Goal: Transaction & Acquisition: Purchase product/service

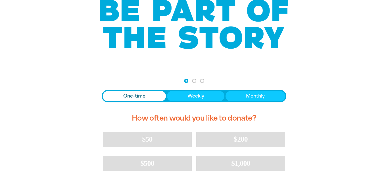
scroll to position [52, 0]
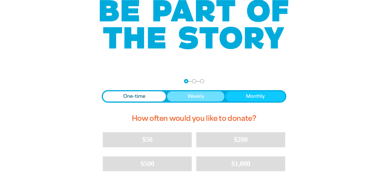
click at [185, 97] on button "Weekly" at bounding box center [196, 96] width 58 height 10
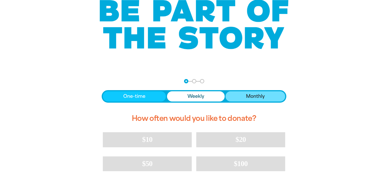
click at [249, 98] on span "Monthly" at bounding box center [255, 96] width 19 height 7
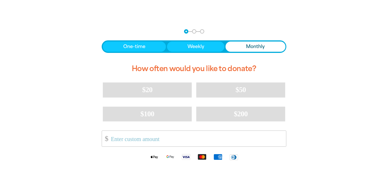
scroll to position [102, 0]
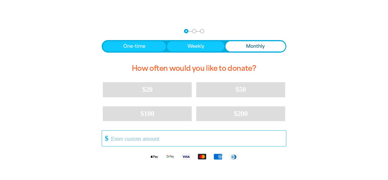
click at [192, 136] on input "Other Amount" at bounding box center [196, 139] width 179 height 16
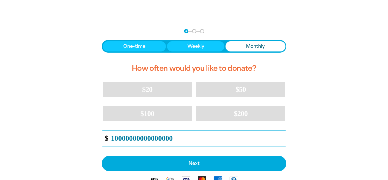
type input "100000000000000000"
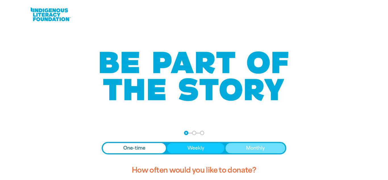
click at [265, 152] on button "Monthly" at bounding box center [256, 148] width 60 height 10
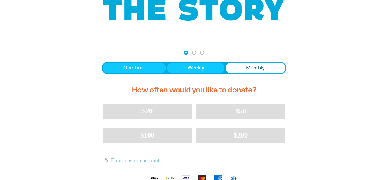
scroll to position [79, 0]
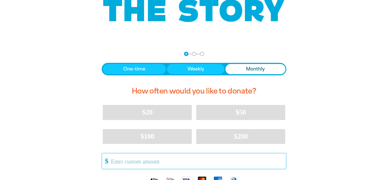
click at [161, 163] on input "Other Amount" at bounding box center [196, 161] width 179 height 16
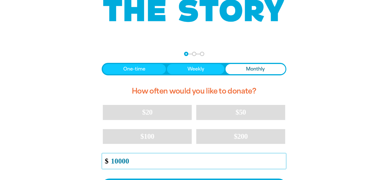
click at [119, 161] on input "10000" at bounding box center [196, 161] width 179 height 16
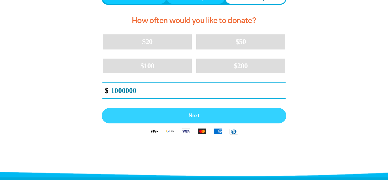
type input "1000000"
click at [185, 115] on span "Next" at bounding box center [194, 115] width 172 height 5
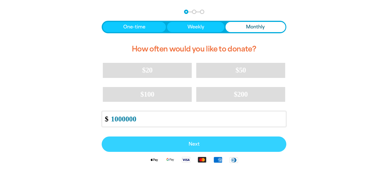
select select "AU"
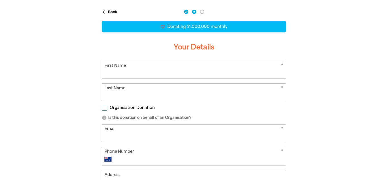
scroll to position [120, 0]
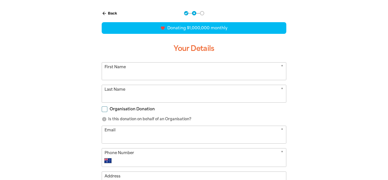
click at [173, 66] on input "First Name" at bounding box center [194, 71] width 184 height 17
type input "gyat"
click at [183, 94] on input "Last Name" at bounding box center [194, 93] width 184 height 17
type input "boy"
click at [181, 130] on input "Email" at bounding box center [194, 134] width 184 height 17
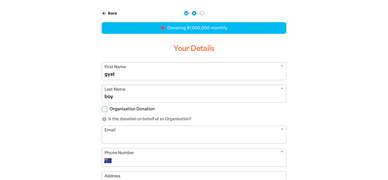
type input "gyat@yahoo.com"
click at [129, 154] on div "* Phone Number International Afghanistan Åland Islands Albania Algeria American…" at bounding box center [194, 157] width 185 height 19
click at [122, 150] on div "* Phone Number International Afghanistan Åland Islands Albania Algeria American…" at bounding box center [194, 157] width 185 height 19
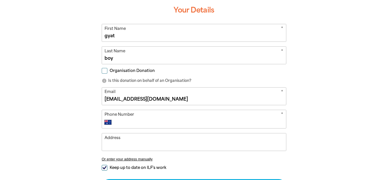
scroll to position [157, 0]
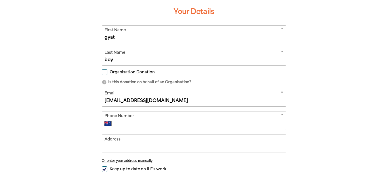
click at [122, 121] on input "Phone Number" at bounding box center [200, 123] width 168 height 7
type input "9879696"
click at [123, 142] on input "Address" at bounding box center [194, 143] width 184 height 17
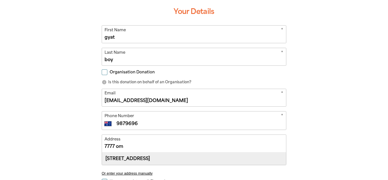
click at [151, 159] on div "Locked Bag 7777, MOUNT OMMANEY QLD 4074" at bounding box center [194, 158] width 184 height 12
type input "Locked Bag 7777, MOUNT OMMANEY QLD 4074"
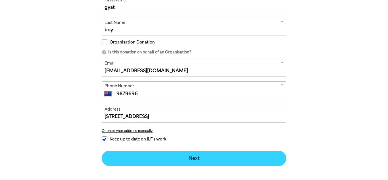
click at [175, 154] on button "Next chevron_right" at bounding box center [194, 158] width 185 height 15
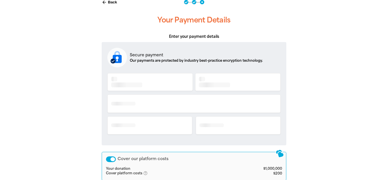
scroll to position [118, 0]
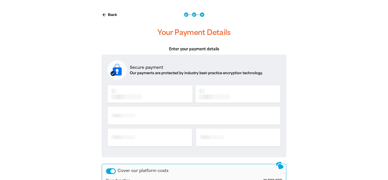
click at [154, 95] on div at bounding box center [193, 118] width 173 height 68
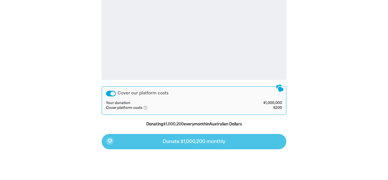
scroll to position [225, 0]
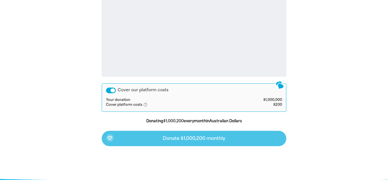
click at [204, 140] on div "favorite_border Donate $1,000,200 monthly" at bounding box center [194, 138] width 185 height 15
click at [162, 134] on div "favorite_border Donate $1,000,200 monthly" at bounding box center [194, 138] width 185 height 15
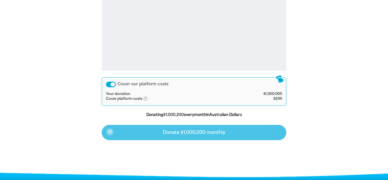
click at [295, 142] on div "arrow_back Back Step 1 Step 2 Step 3 Your Payment Details Enter your payment de…" at bounding box center [194, 37] width 216 height 276
click at [200, 133] on div "favorite_border Donate $1,000,200 monthly" at bounding box center [194, 132] width 185 height 15
click at [197, 133] on div "favorite_border Donate $1,000,200 monthly" at bounding box center [194, 132] width 185 height 15
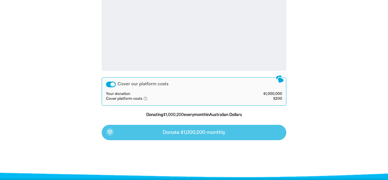
click at [197, 133] on div "favorite_border Donate $1,000,200 monthly" at bounding box center [194, 132] width 185 height 15
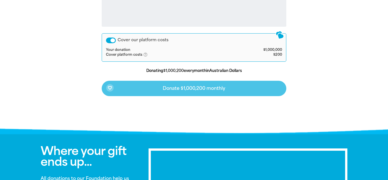
scroll to position [263, 0]
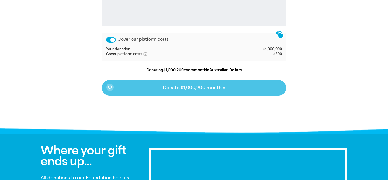
click at [157, 83] on div "favorite_border Donate $1,000,200 monthly" at bounding box center [194, 87] width 185 height 15
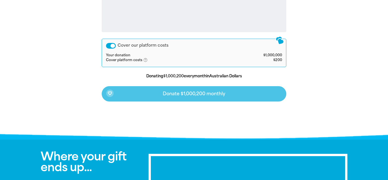
click at [160, 95] on div "favorite_border Donate $1,000,200 monthly" at bounding box center [194, 93] width 185 height 15
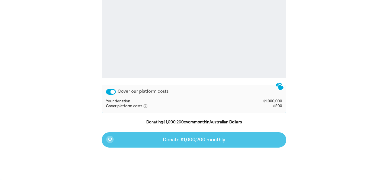
scroll to position [211, 0]
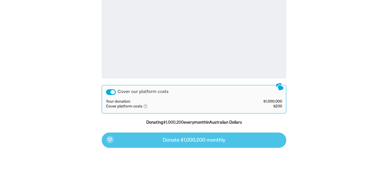
click at [177, 135] on div "favorite_border Donate $1,000,200 monthly" at bounding box center [194, 140] width 185 height 15
click at [162, 133] on div "favorite_border Donate $1,000,200 monthly" at bounding box center [194, 140] width 185 height 15
click at [175, 144] on div "favorite_border Donate $1,000,200 monthly" at bounding box center [194, 140] width 185 height 15
click at [171, 139] on div "favorite_border Donate $1,000,200 monthly" at bounding box center [194, 140] width 185 height 15
